Goal: Transaction & Acquisition: Purchase product/service

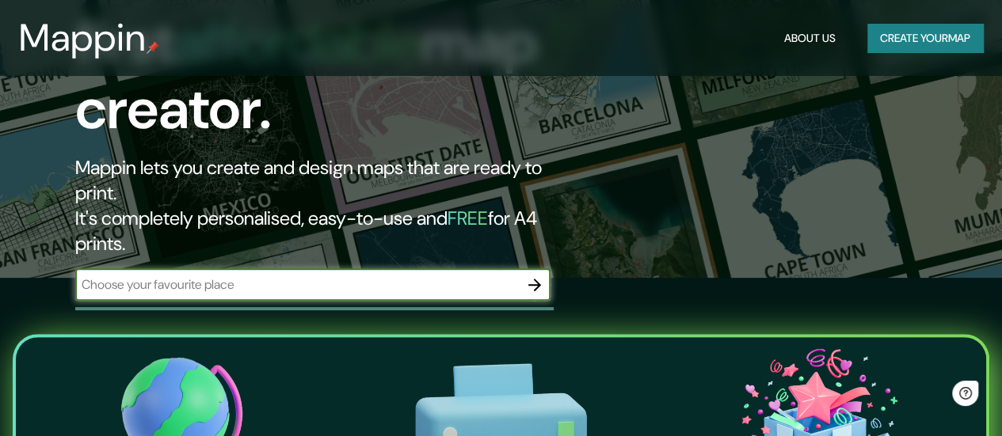
click at [356, 276] on input "text" at bounding box center [296, 285] width 443 height 18
type input "chia cundinamarca"
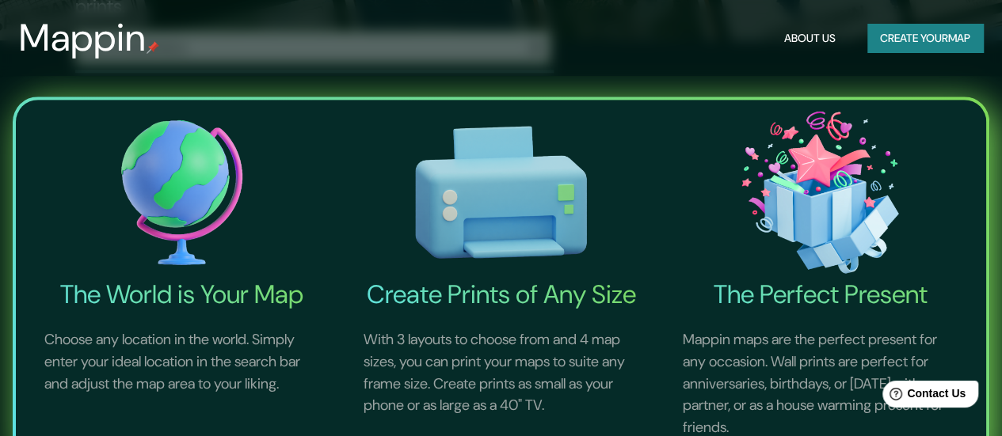
scroll to position [238, 0]
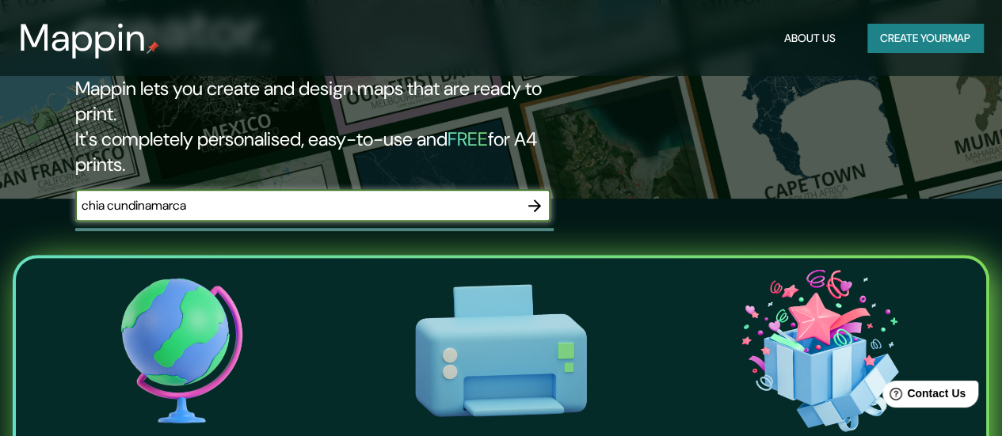
click at [534, 196] on icon "button" at bounding box center [534, 205] width 19 height 19
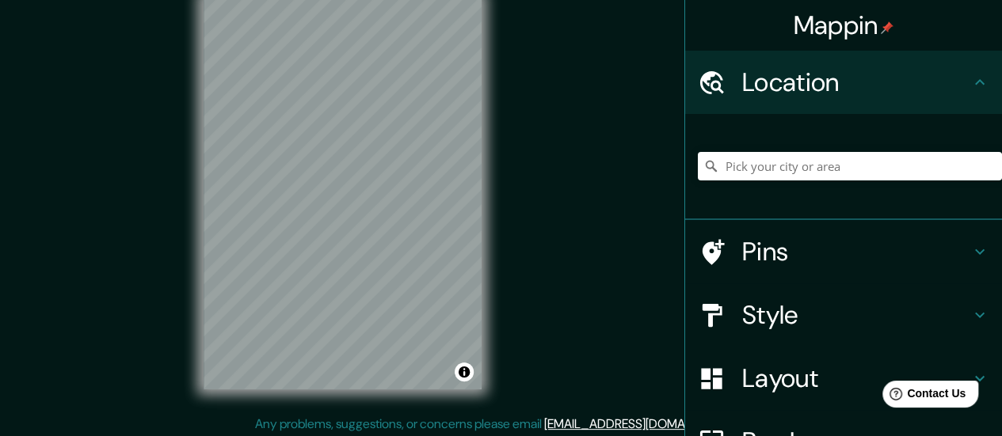
scroll to position [32, 0]
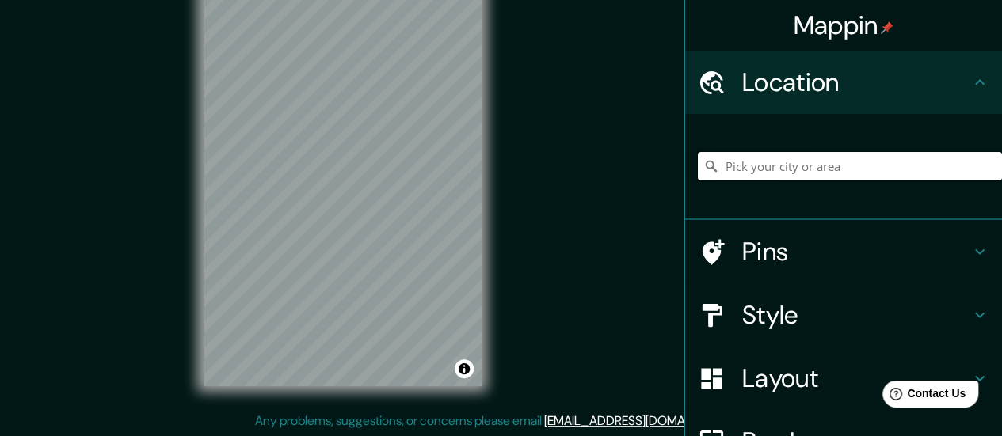
click at [816, 166] on input "Pick your city or area" at bounding box center [850, 166] width 304 height 29
click at [862, 74] on h4 "Location" at bounding box center [856, 83] width 228 height 32
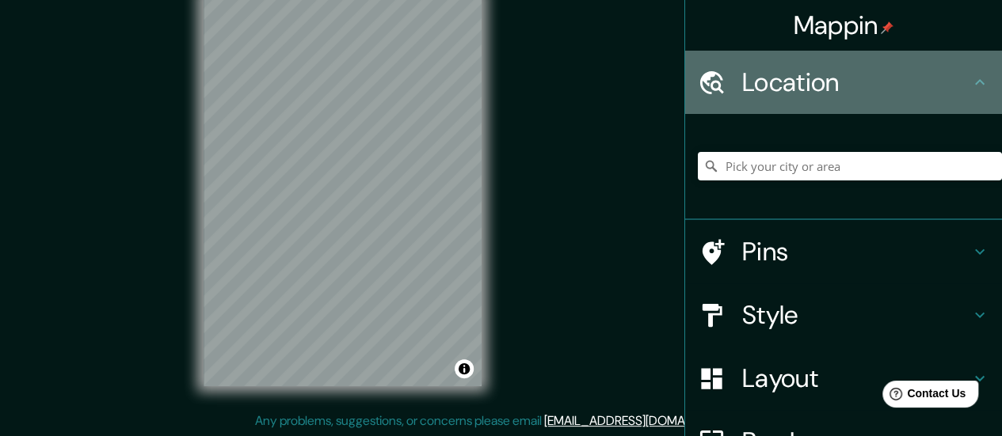
click at [965, 93] on div "Location" at bounding box center [843, 82] width 317 height 63
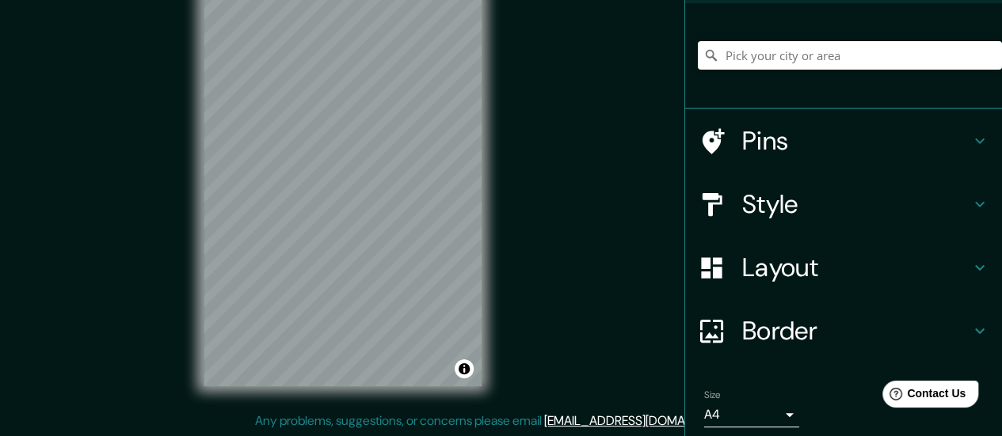
scroll to position [200, 0]
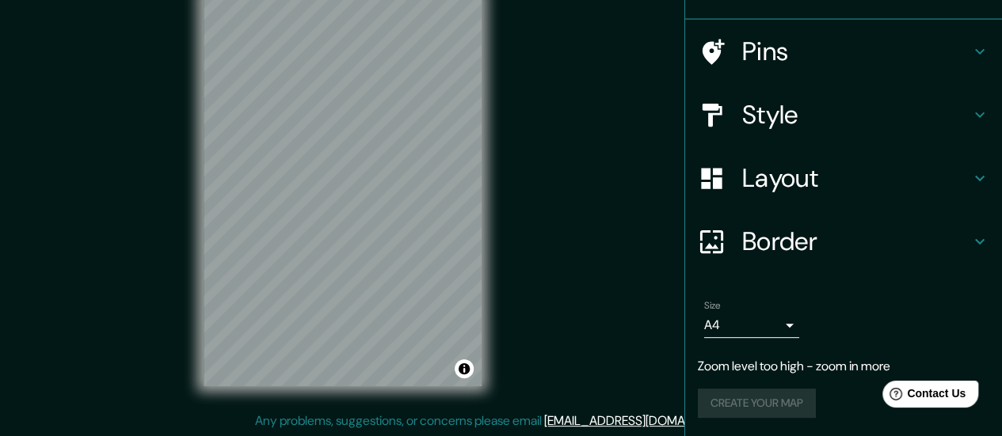
click at [778, 317] on body "Mappin Location Pins Style Layout Border Choose a border. Hint : you can make l…" at bounding box center [501, 186] width 1002 height 436
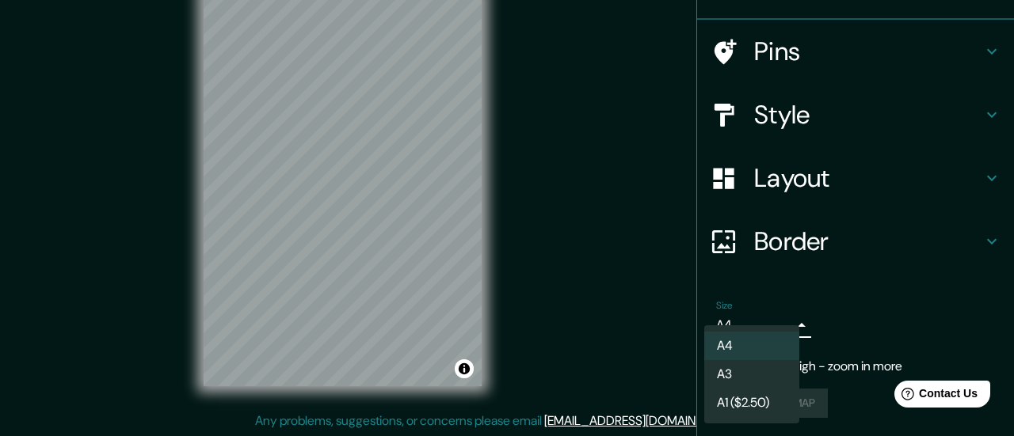
click at [778, 317] on div at bounding box center [507, 218] width 1014 height 436
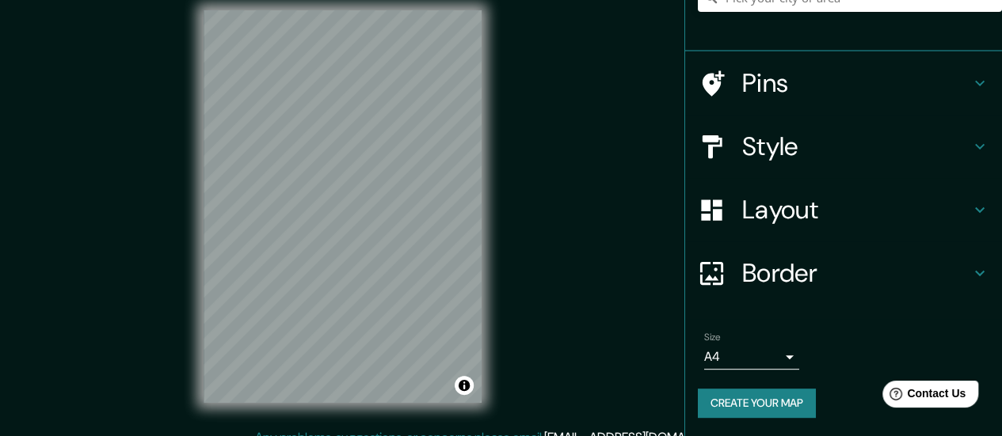
scroll to position [0, 0]
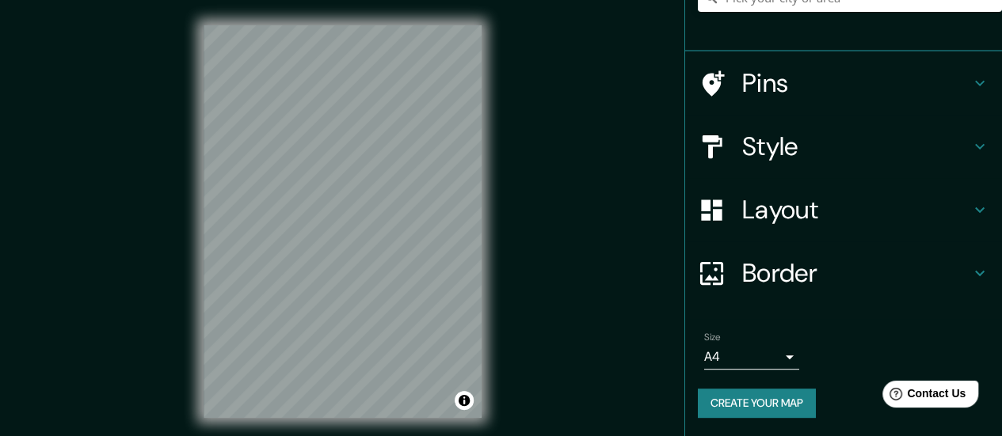
click at [824, 161] on h4 "Style" at bounding box center [856, 147] width 228 height 32
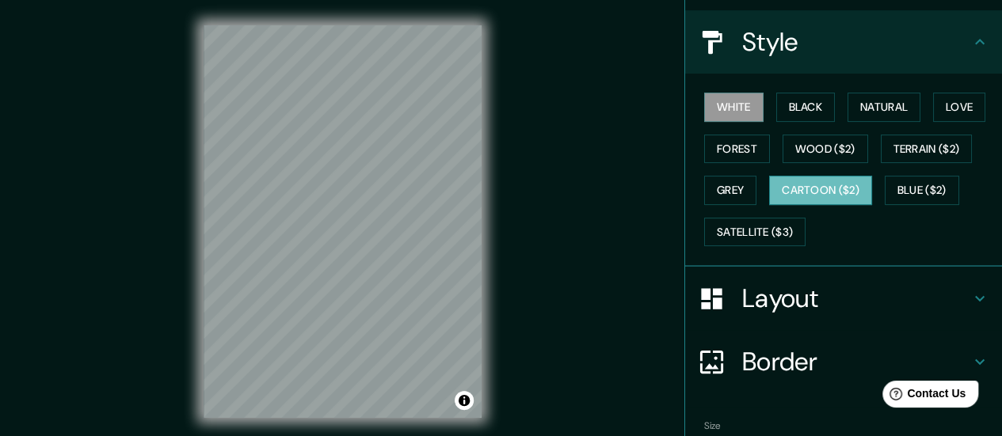
click at [824, 191] on button "Cartoon ($2)" at bounding box center [820, 190] width 103 height 29
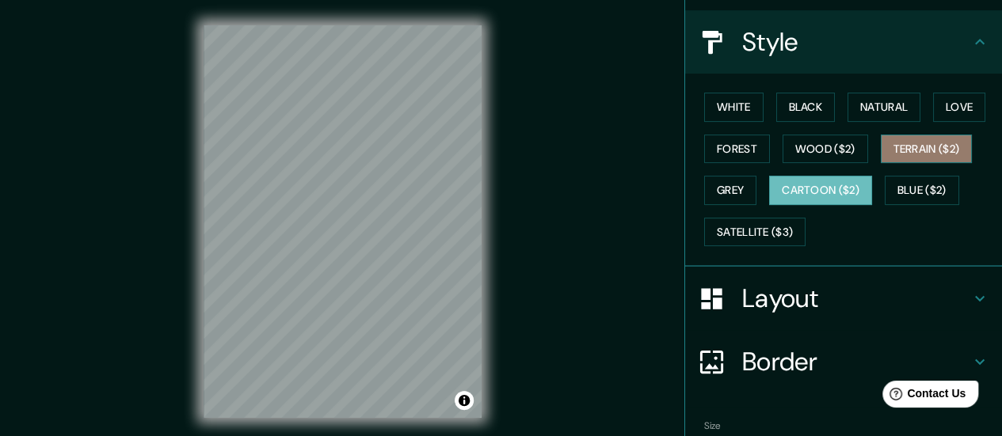
click at [903, 150] on button "Terrain ($2)" at bounding box center [927, 149] width 92 height 29
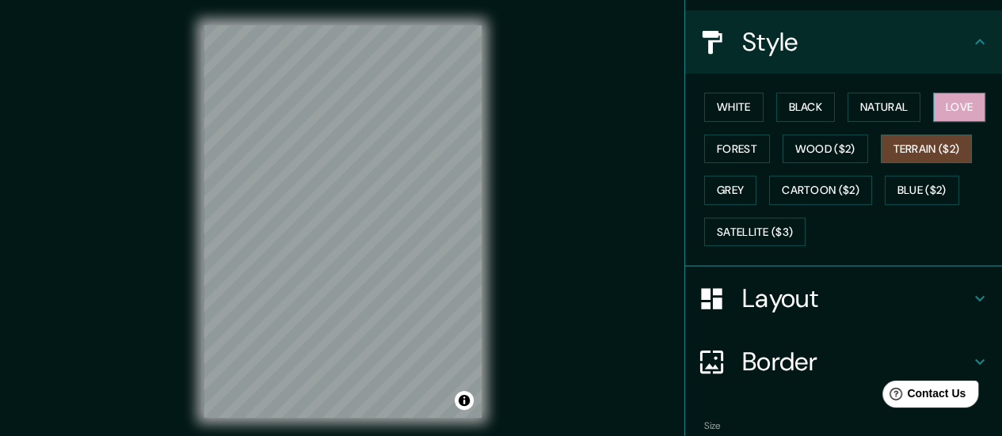
click at [965, 110] on button "Love" at bounding box center [959, 107] width 52 height 29
click at [788, 302] on h4 "Layout" at bounding box center [856, 299] width 228 height 32
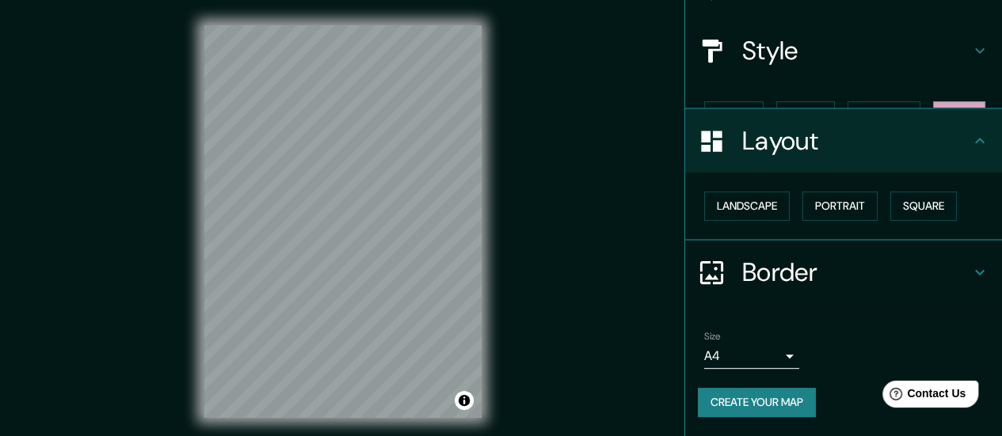
scroll to position [131, 0]
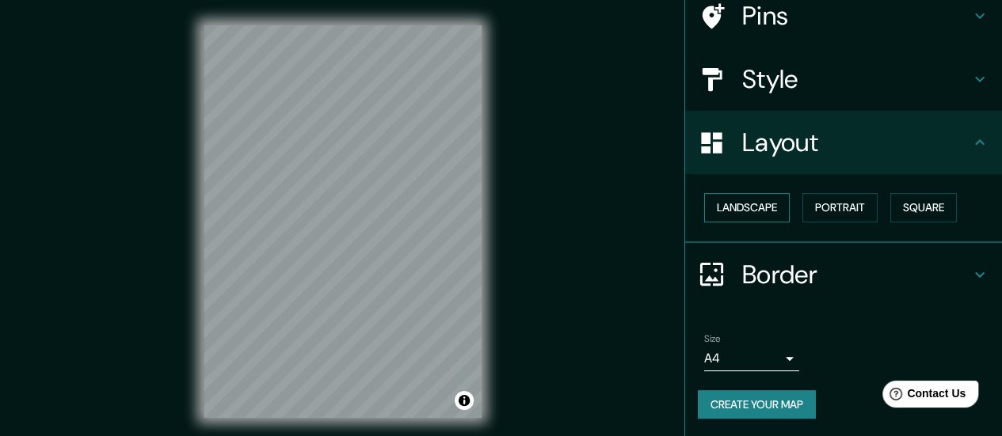
click at [738, 200] on button "Landscape" at bounding box center [747, 207] width 86 height 29
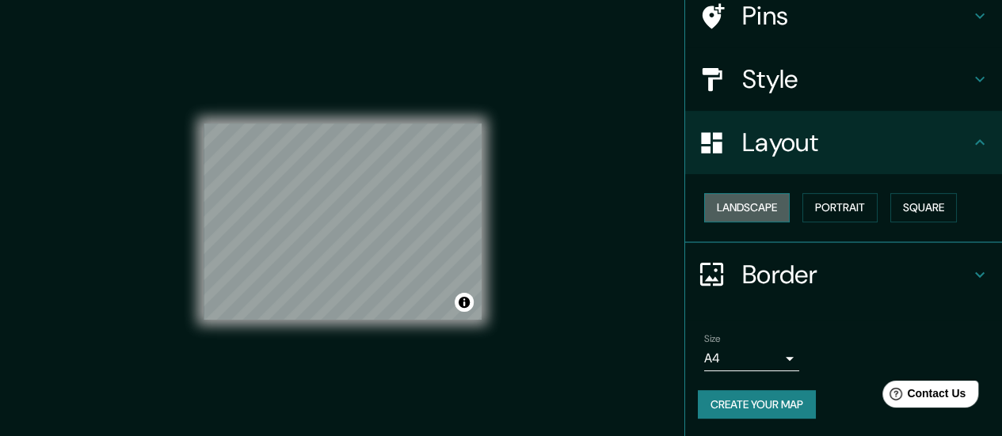
click at [738, 200] on button "Landscape" at bounding box center [747, 207] width 86 height 29
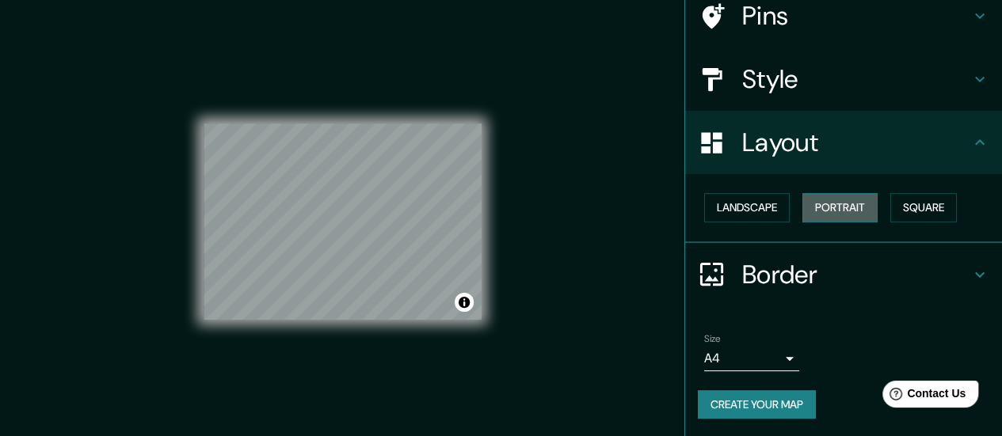
click at [815, 212] on button "Portrait" at bounding box center [839, 207] width 75 height 29
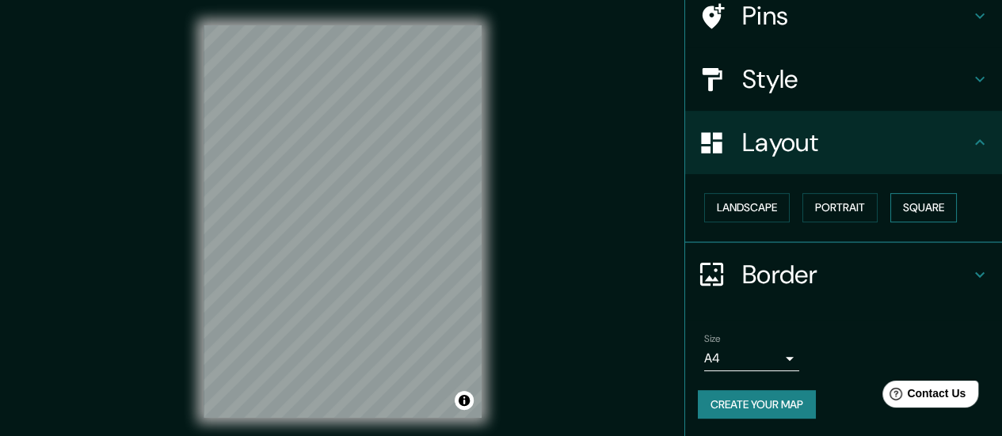
click at [934, 210] on button "Square" at bounding box center [923, 207] width 67 height 29
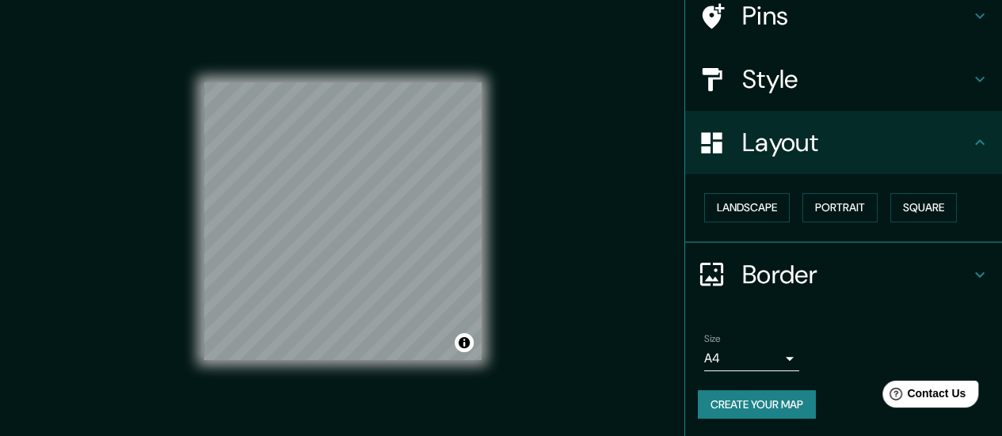
scroll to position [32, 0]
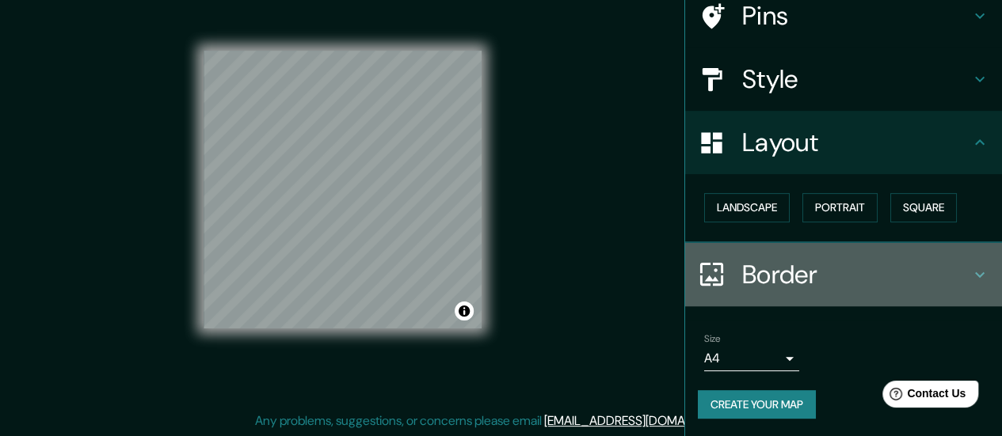
click at [802, 256] on div "Border" at bounding box center [843, 274] width 317 height 63
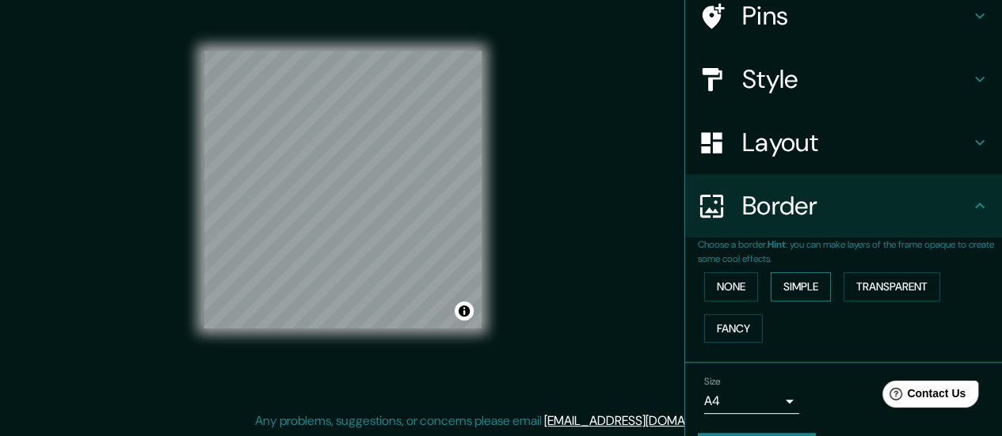
click at [795, 279] on button "Simple" at bounding box center [800, 286] width 60 height 29
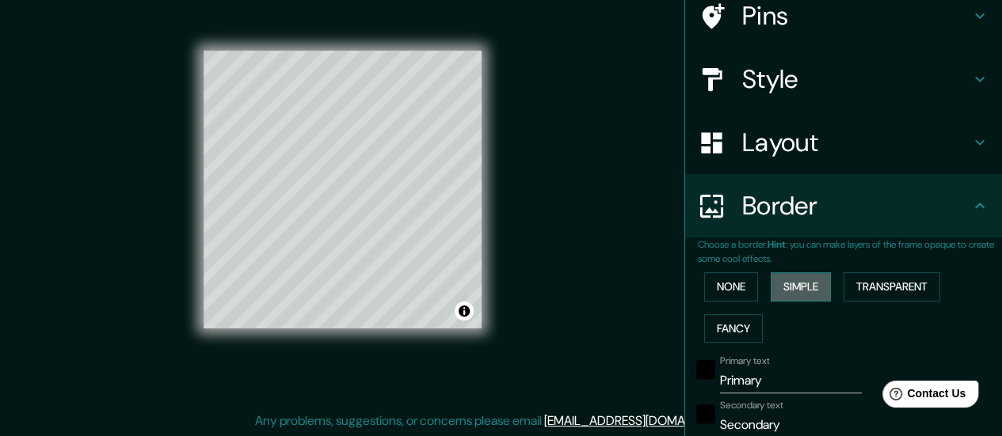
click at [795, 279] on button "Simple" at bounding box center [800, 286] width 60 height 29
type input "140"
type input "28"
click at [882, 289] on button "Transparent" at bounding box center [891, 286] width 97 height 29
click at [721, 287] on button "None" at bounding box center [731, 286] width 54 height 29
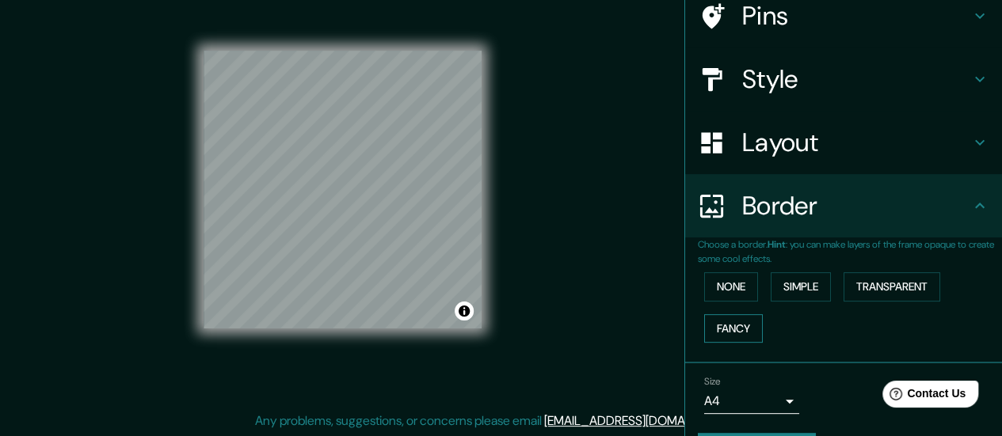
click at [727, 322] on button "Fancy" at bounding box center [733, 328] width 59 height 29
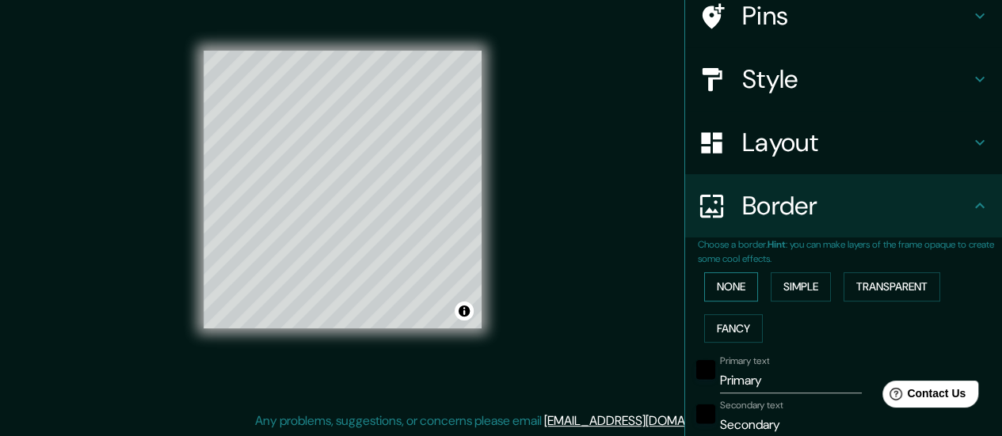
click at [718, 287] on button "None" at bounding box center [731, 286] width 54 height 29
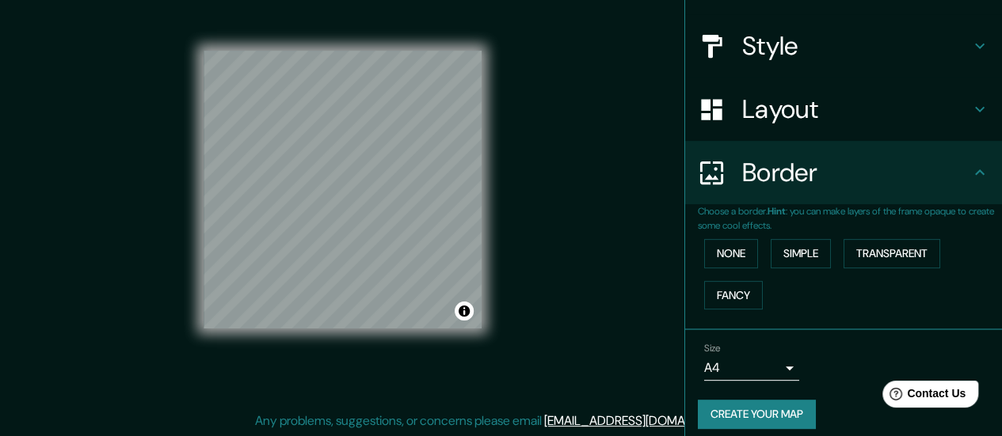
scroll to position [174, 0]
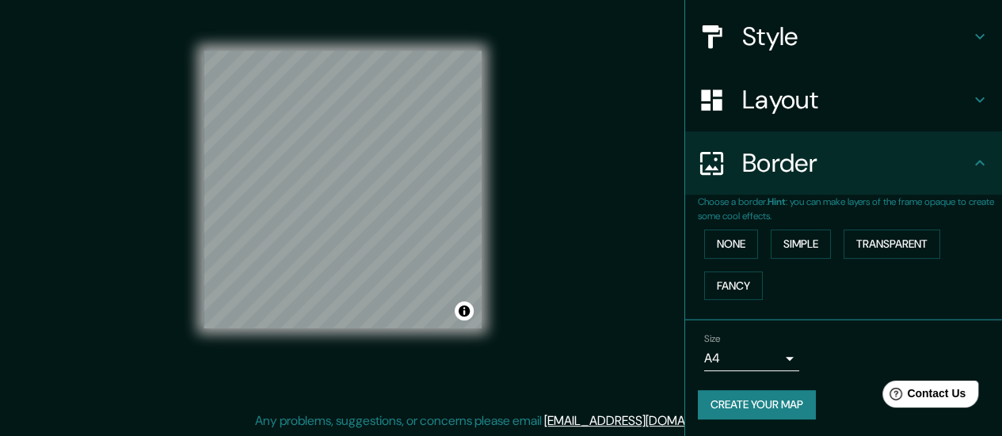
click at [610, 270] on div "Mappin Location Pins Style Layout Border Choose a border. Hint : you can make l…" at bounding box center [501, 202] width 1002 height 469
click at [463, 315] on button "Toggle attribution" at bounding box center [464, 311] width 19 height 19
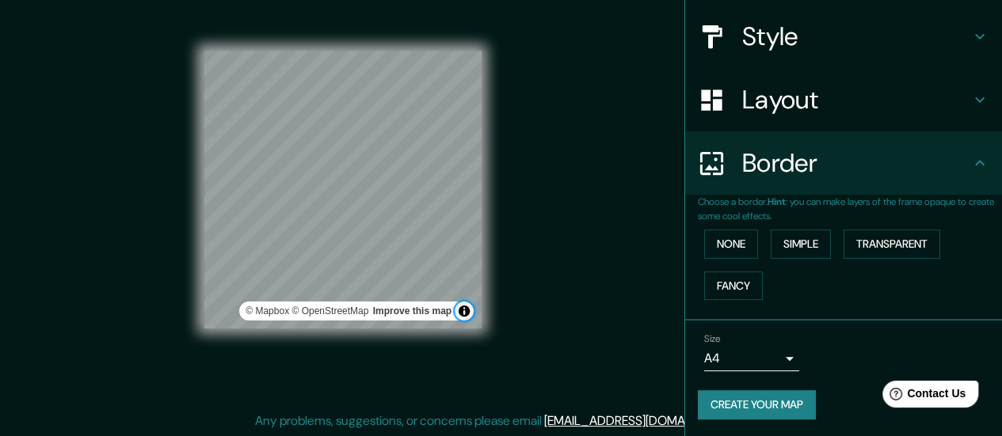
click at [463, 315] on button "Toggle attribution" at bounding box center [464, 311] width 19 height 19
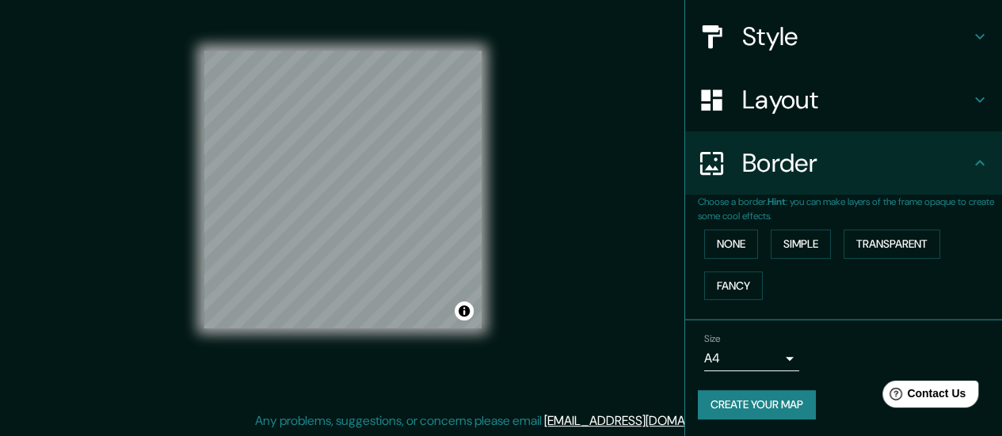
click at [518, 305] on div "Mappin Location Pins Style Layout Border Choose a border. Hint : you can make l…" at bounding box center [501, 202] width 1002 height 469
click at [373, 220] on div at bounding box center [372, 221] width 13 height 13
click at [756, 394] on button "Create your map" at bounding box center [757, 404] width 118 height 29
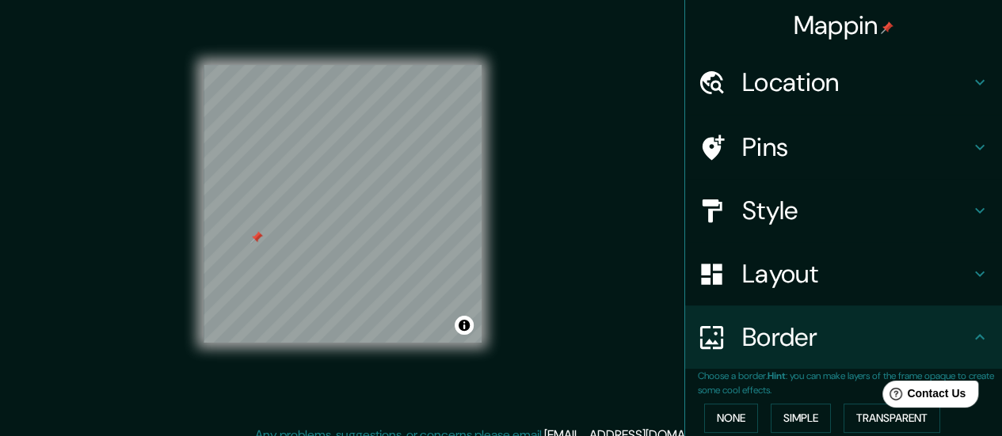
scroll to position [32, 0]
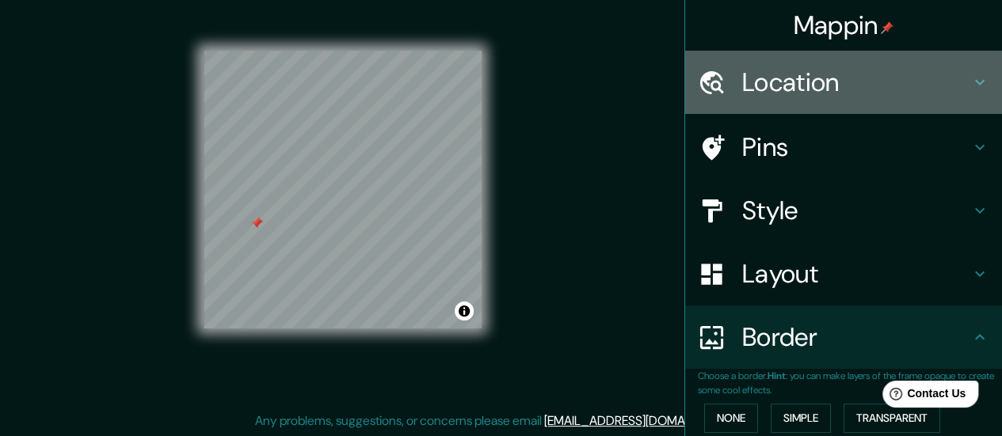
click at [970, 82] on icon at bounding box center [979, 82] width 19 height 19
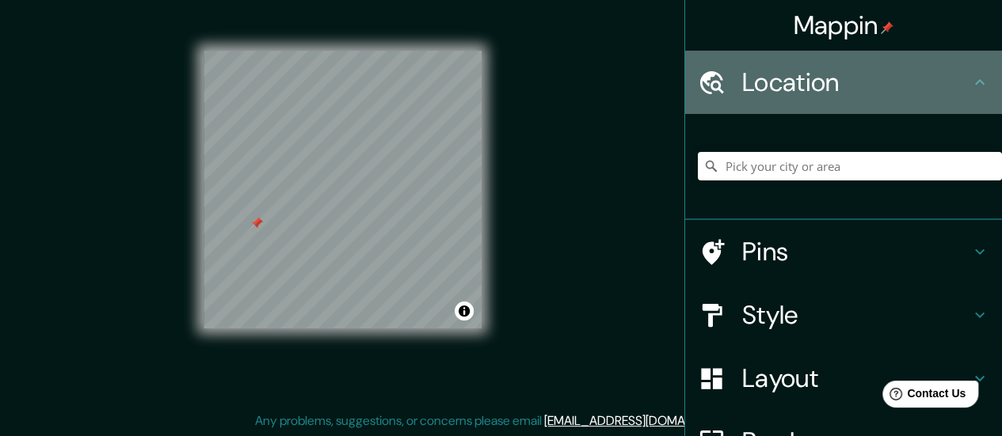
click at [975, 82] on icon at bounding box center [980, 82] width 10 height 6
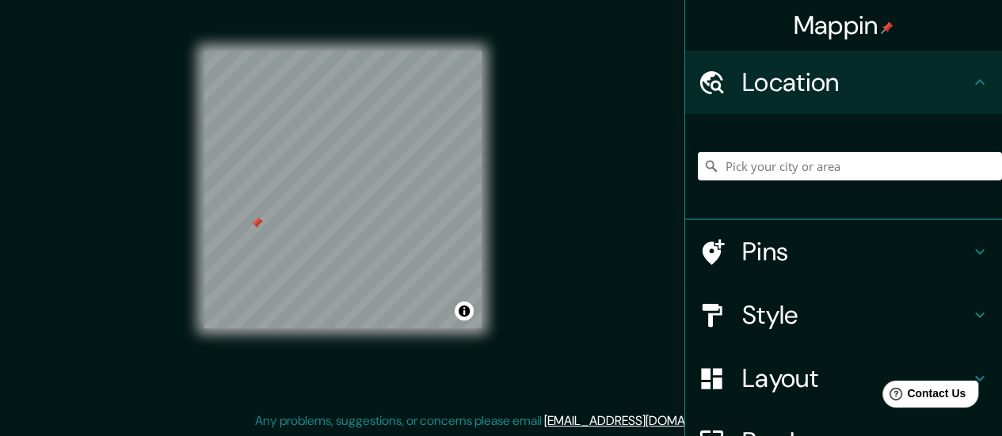
click at [952, 261] on h4 "Pins" at bounding box center [856, 252] width 228 height 32
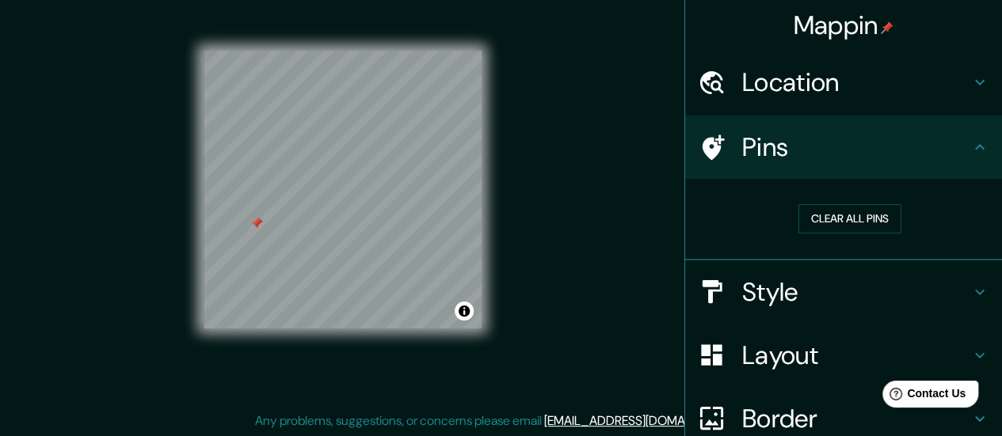
click at [957, 163] on div "Pins" at bounding box center [843, 147] width 317 height 63
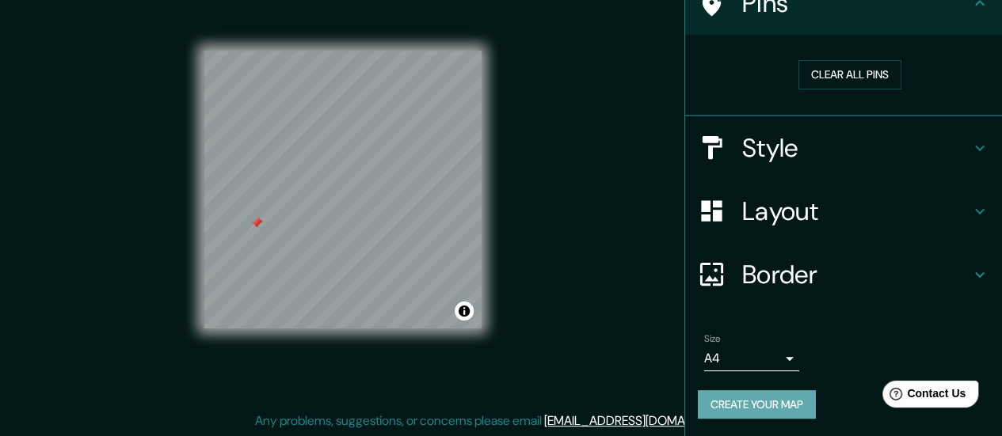
click at [734, 405] on button "Create your map" at bounding box center [757, 404] width 118 height 29
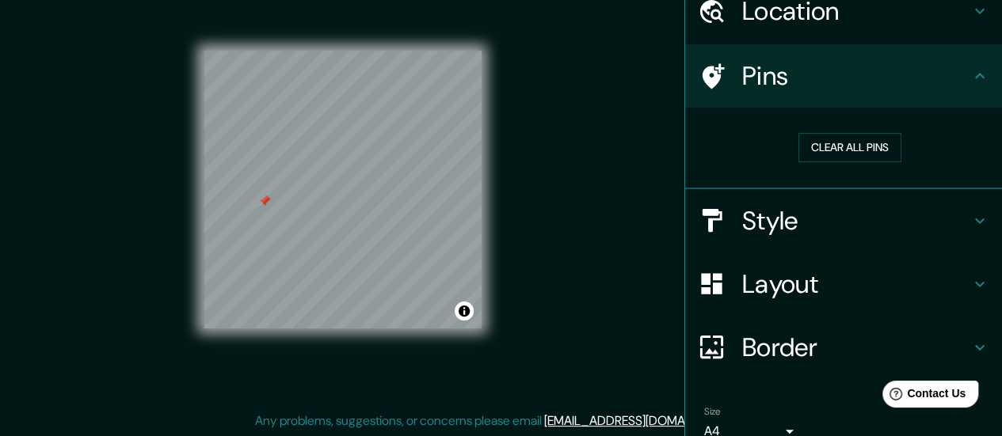
scroll to position [0, 0]
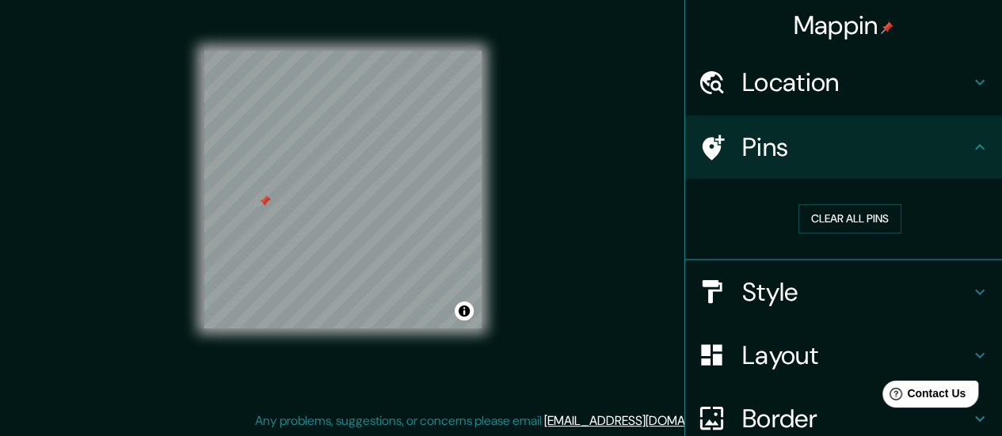
click at [895, 86] on h4 "Location" at bounding box center [856, 83] width 228 height 32
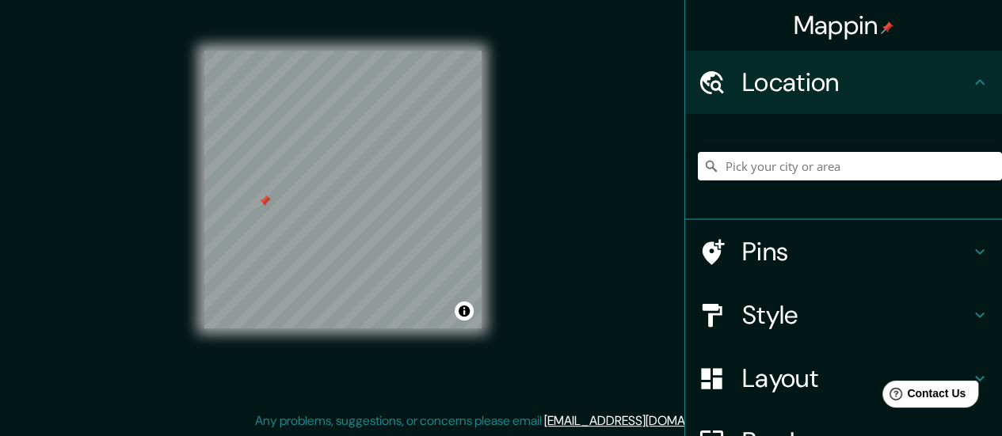
click at [895, 86] on h4 "Location" at bounding box center [856, 83] width 228 height 32
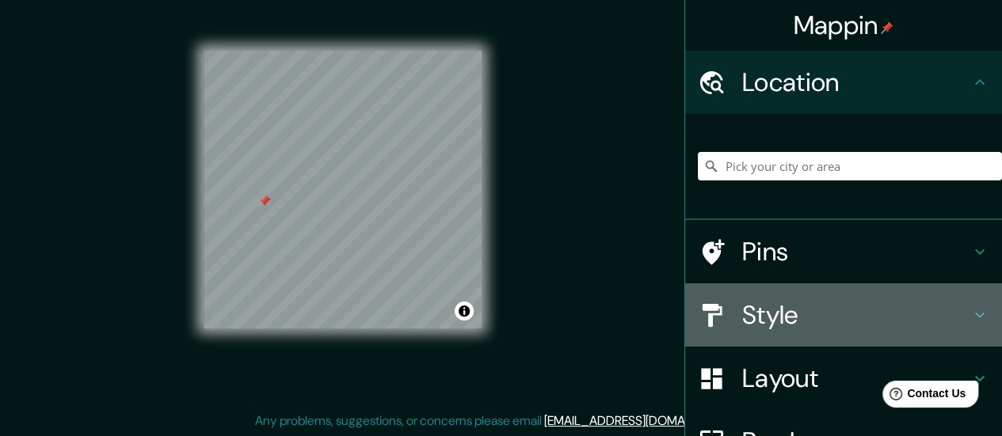
click at [841, 326] on h4 "Style" at bounding box center [856, 315] width 228 height 32
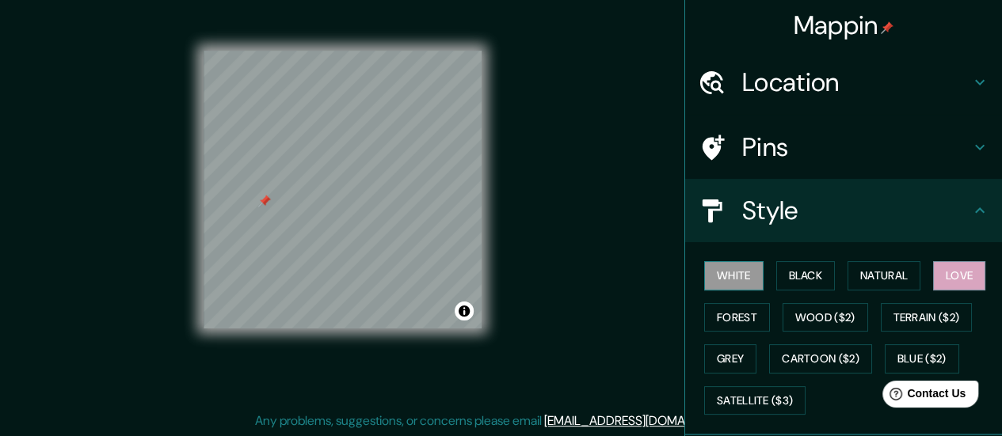
click at [738, 271] on button "White" at bounding box center [733, 275] width 59 height 29
click at [264, 205] on div at bounding box center [264, 201] width 13 height 13
click at [818, 262] on button "Black" at bounding box center [805, 275] width 59 height 29
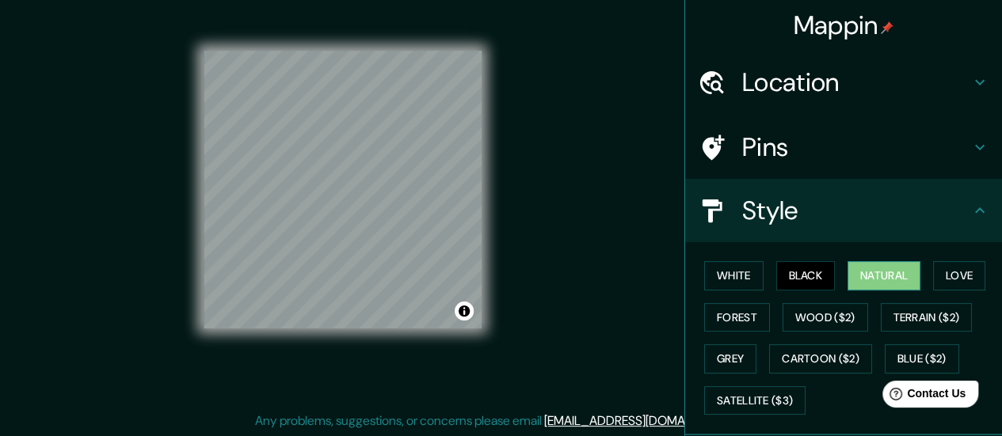
click at [855, 272] on button "Natural" at bounding box center [883, 275] width 73 height 29
click at [957, 280] on button "Love" at bounding box center [959, 275] width 52 height 29
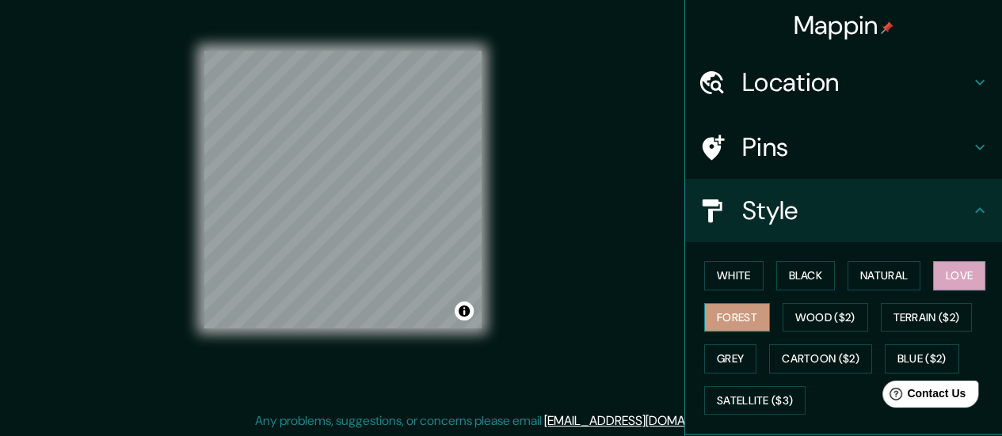
click at [725, 318] on button "Forest" at bounding box center [737, 317] width 66 height 29
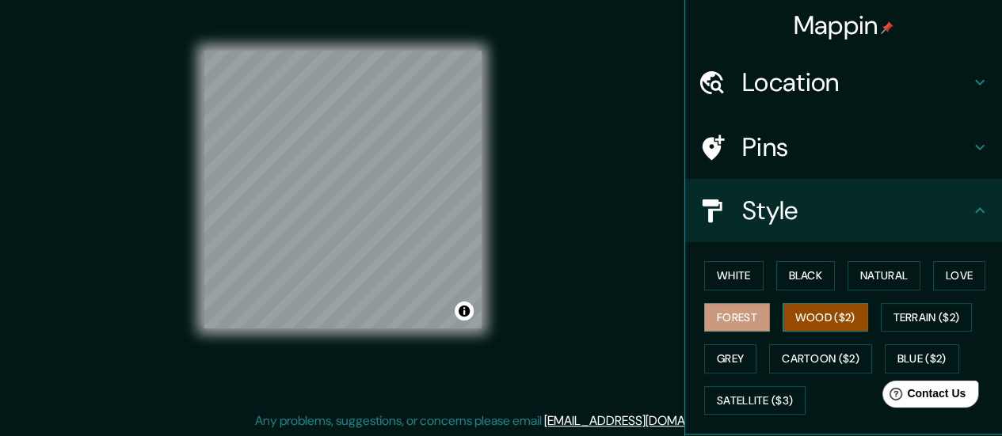
click at [811, 306] on button "Wood ($2)" at bounding box center [825, 317] width 86 height 29
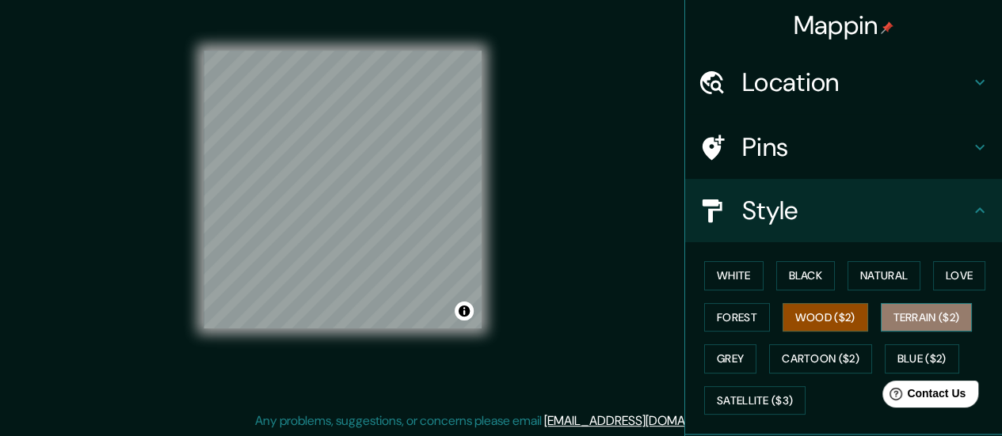
drag, startPoint x: 919, startPoint y: 313, endPoint x: 887, endPoint y: 325, distance: 34.1
click at [919, 313] on button "Terrain ($2)" at bounding box center [927, 317] width 92 height 29
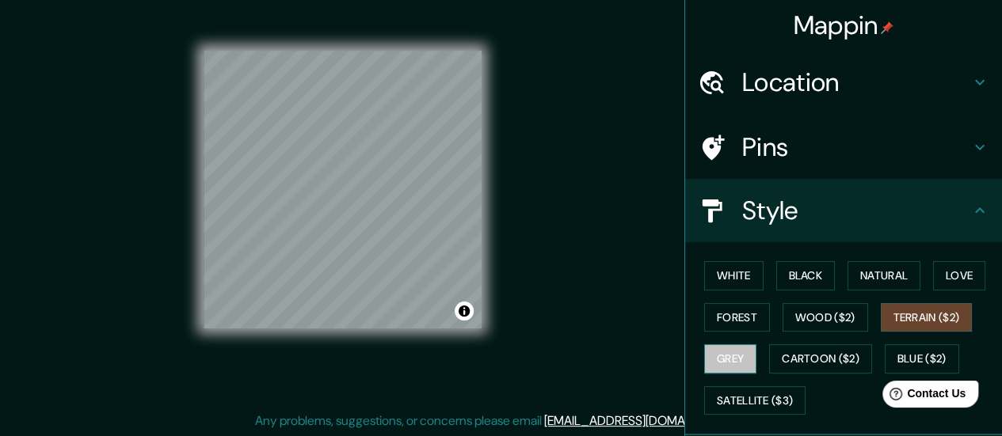
click at [718, 359] on button "Grey" at bounding box center [730, 358] width 52 height 29
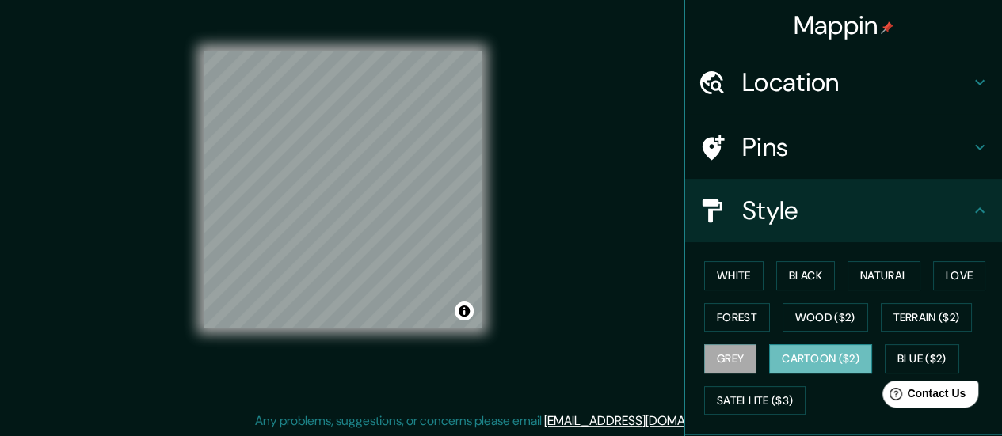
click at [797, 355] on button "Cartoon ($2)" at bounding box center [820, 358] width 103 height 29
click at [911, 355] on button "Blue ($2)" at bounding box center [922, 358] width 74 height 29
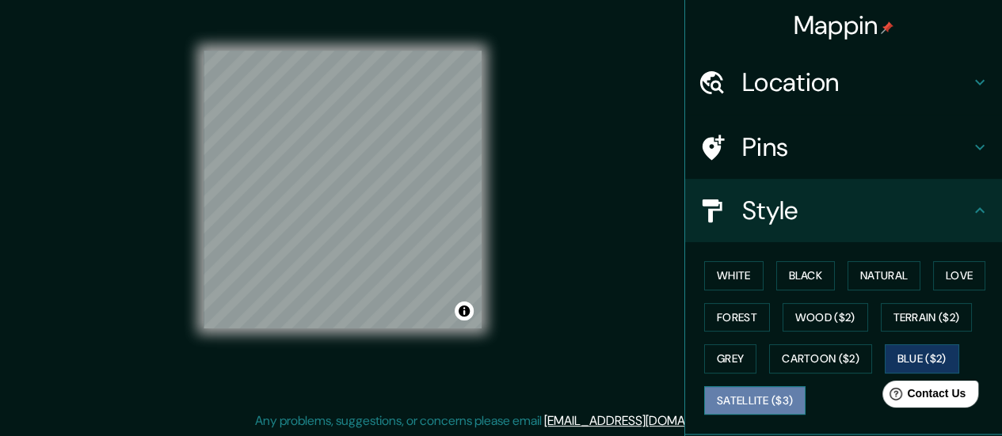
click at [784, 394] on button "Satellite ($3)" at bounding box center [754, 400] width 101 height 29
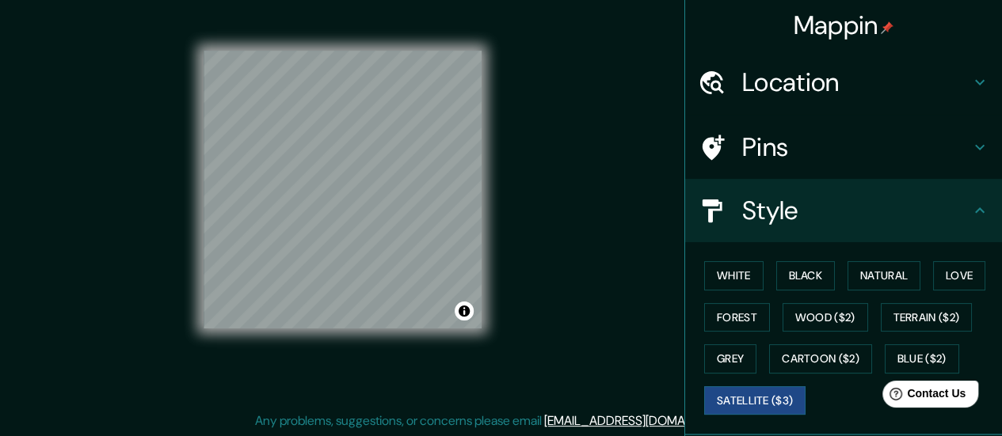
click at [722, 258] on div "White Black Natural Love Forest Wood ($2) Terrain ($2) Grey Cartoon ($2) Blue (…" at bounding box center [850, 338] width 304 height 166
click at [724, 270] on button "White" at bounding box center [733, 275] width 59 height 29
